Goal: Check status: Check status

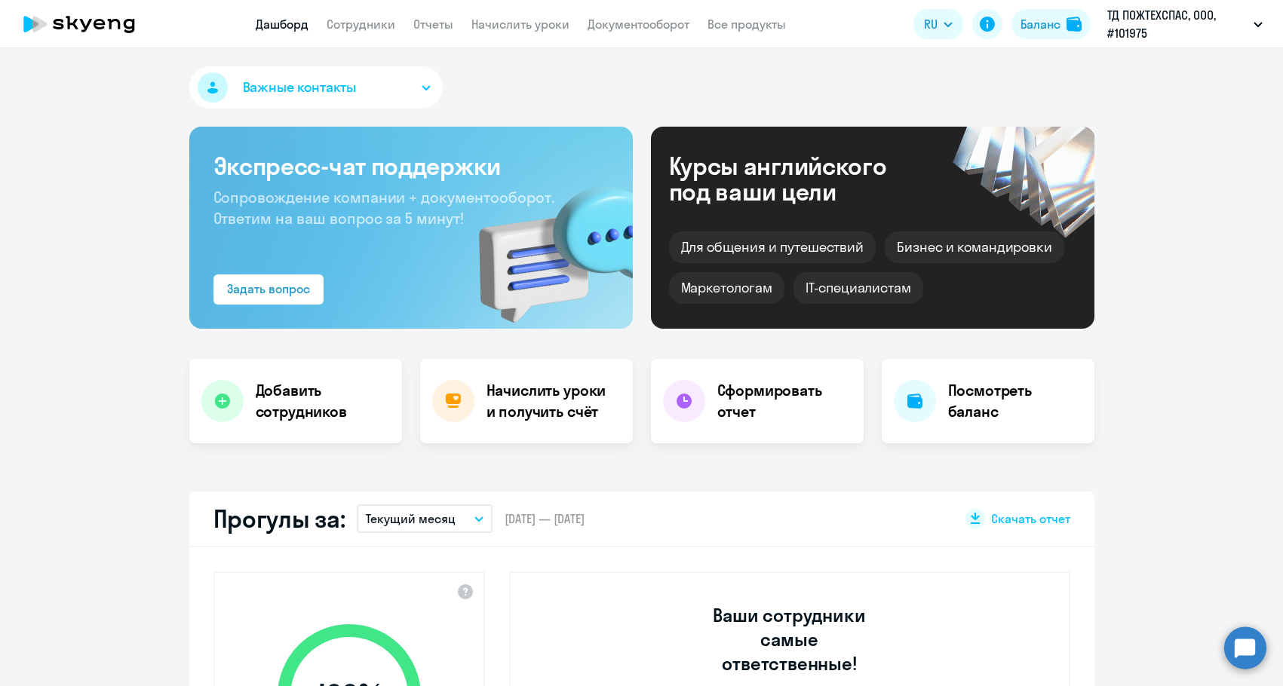
select select "30"
click at [1076, 30] on img at bounding box center [1073, 24] width 15 height 15
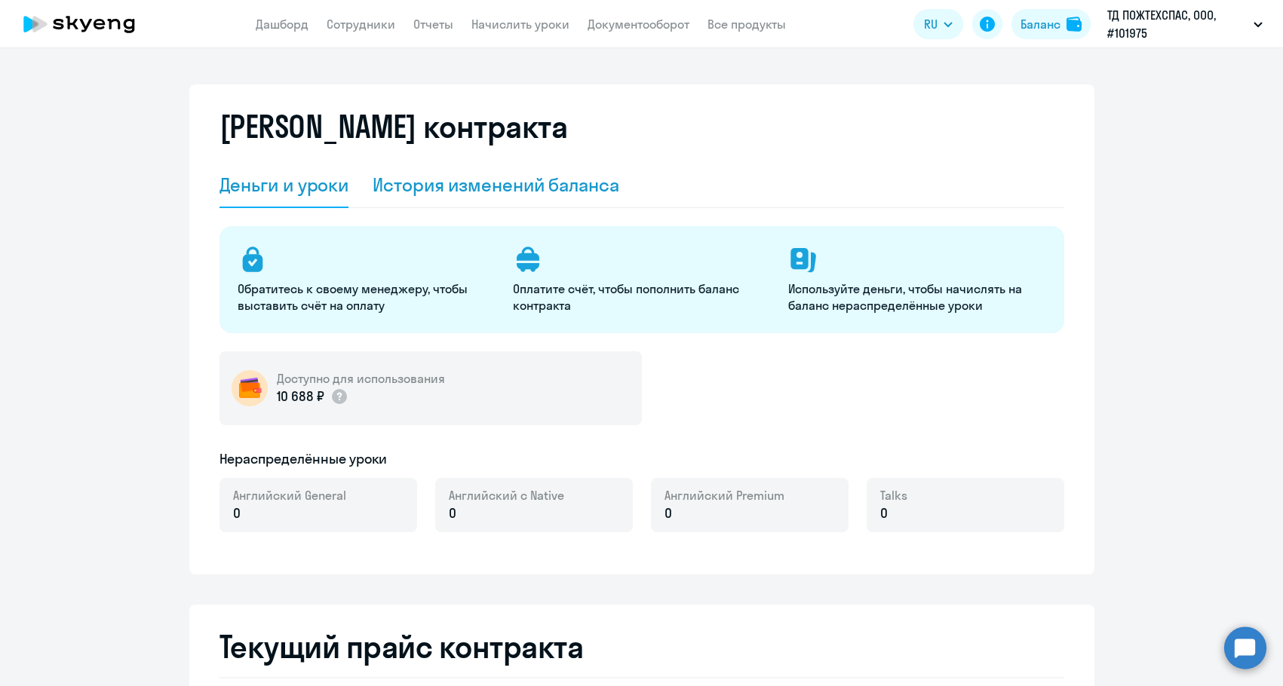
click at [459, 198] on div "История изменений баланса" at bounding box center [495, 185] width 247 height 45
select select "english_adult_not_native_speaker"
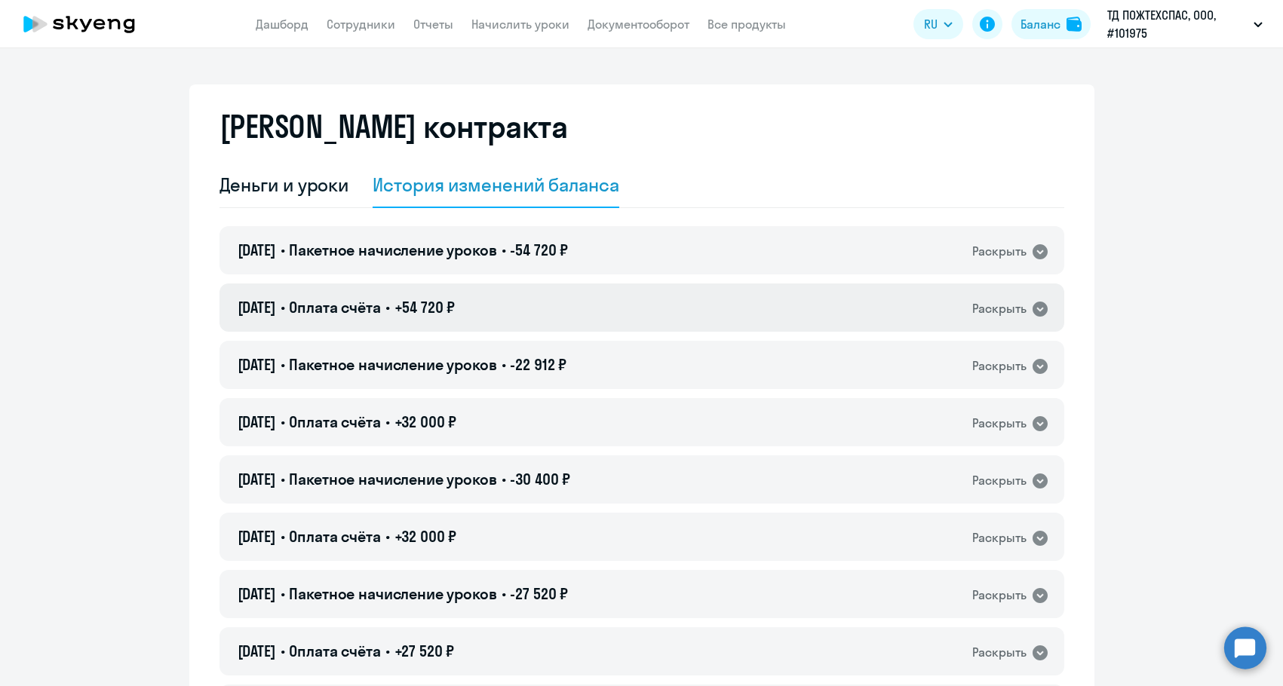
click at [725, 316] on div "[DATE] • Оплата счёта • +54 720 ₽ Раскрыть" at bounding box center [641, 308] width 845 height 48
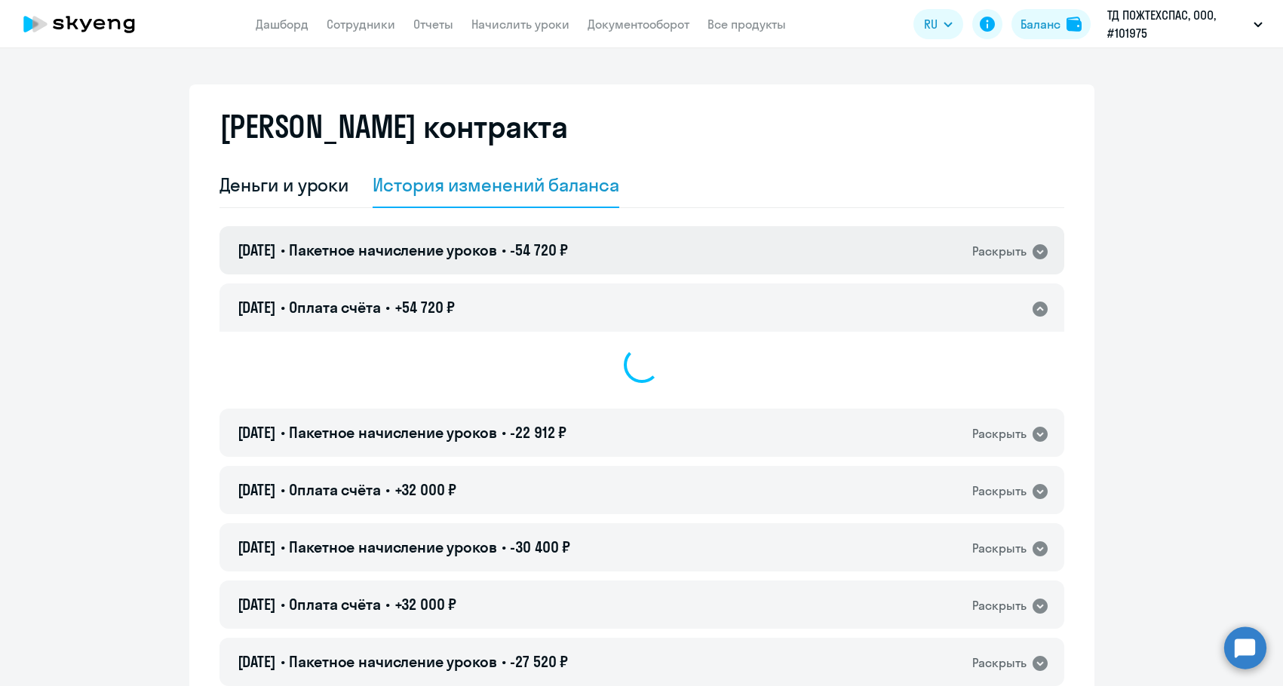
click at [704, 267] on div "[DATE] • Пакетное начисление уроков • -54 720 ₽ Раскрыть" at bounding box center [641, 250] width 845 height 48
